Goal: Task Accomplishment & Management: Complete application form

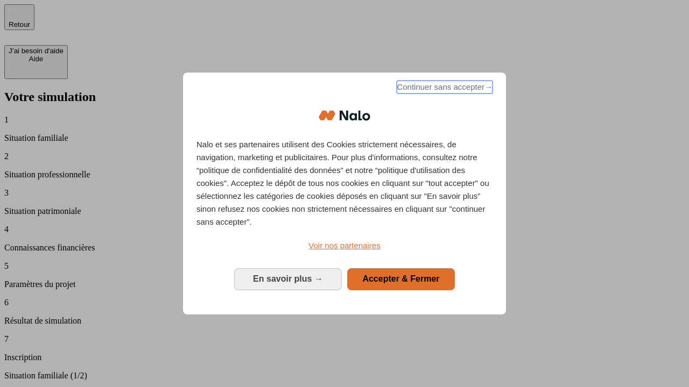
click at [443, 89] on span "Continuer sans accepter →" at bounding box center [444, 87] width 96 height 13
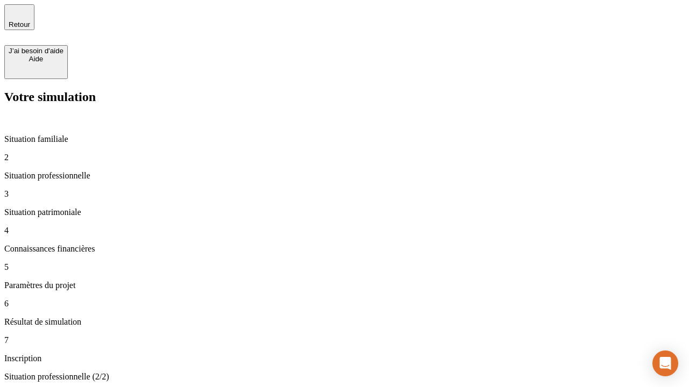
type input "30 000"
type input "0"
type input "1 000"
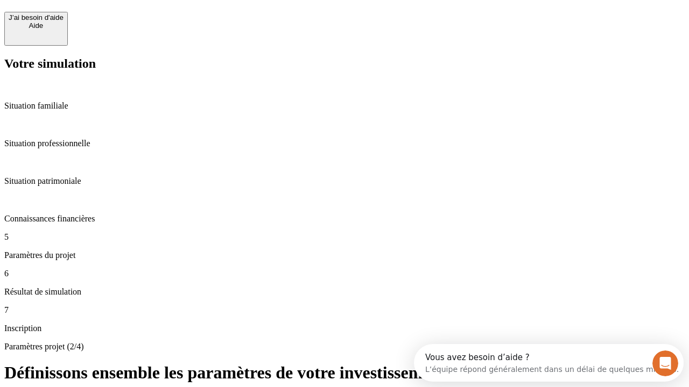
scroll to position [20, 0]
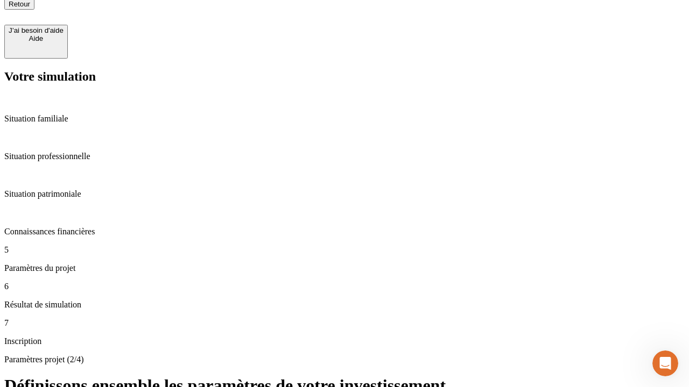
type input "40"
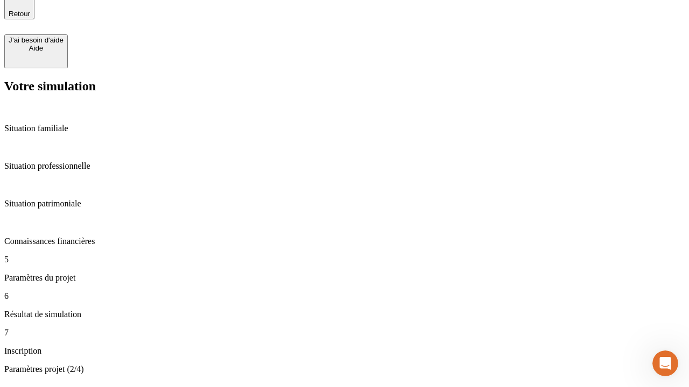
type input "200 000"
type input "640"
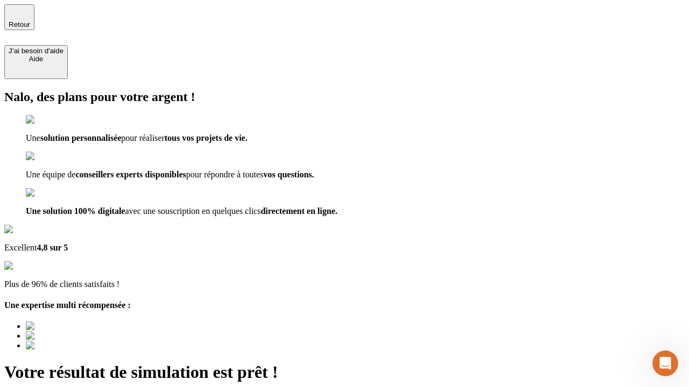
type input "[EMAIL_ADDRESS][DOMAIN_NAME]"
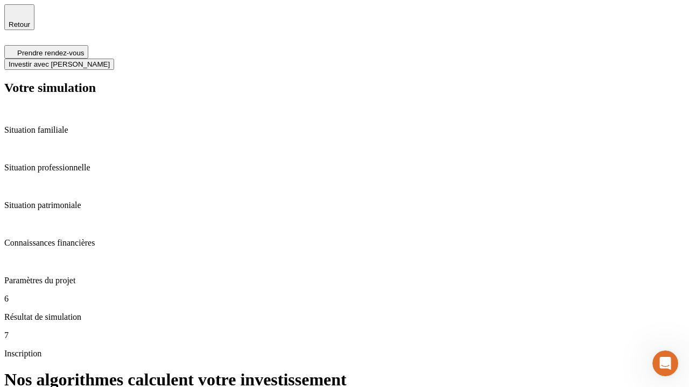
scroll to position [4, 0]
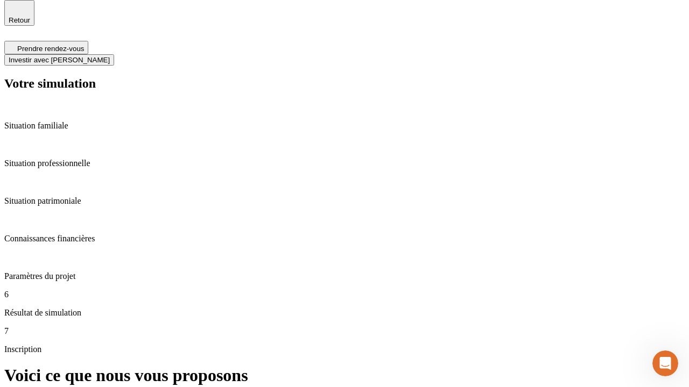
click at [110, 56] on span "Investir avec [PERSON_NAME]" at bounding box center [59, 60] width 101 height 8
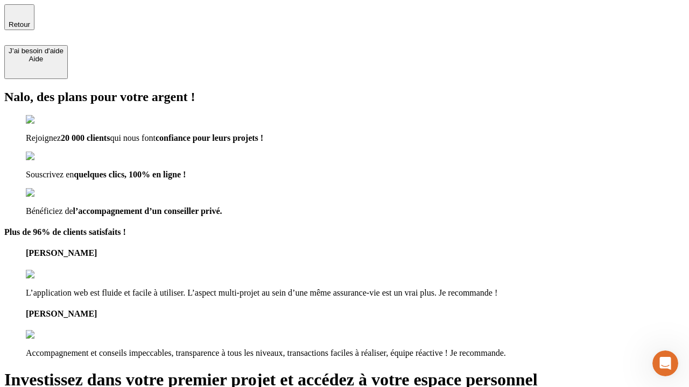
type input "[PERSON_NAME][EMAIL_ADDRESS][DOMAIN_NAME]"
